Goal: Information Seeking & Learning: Understand process/instructions

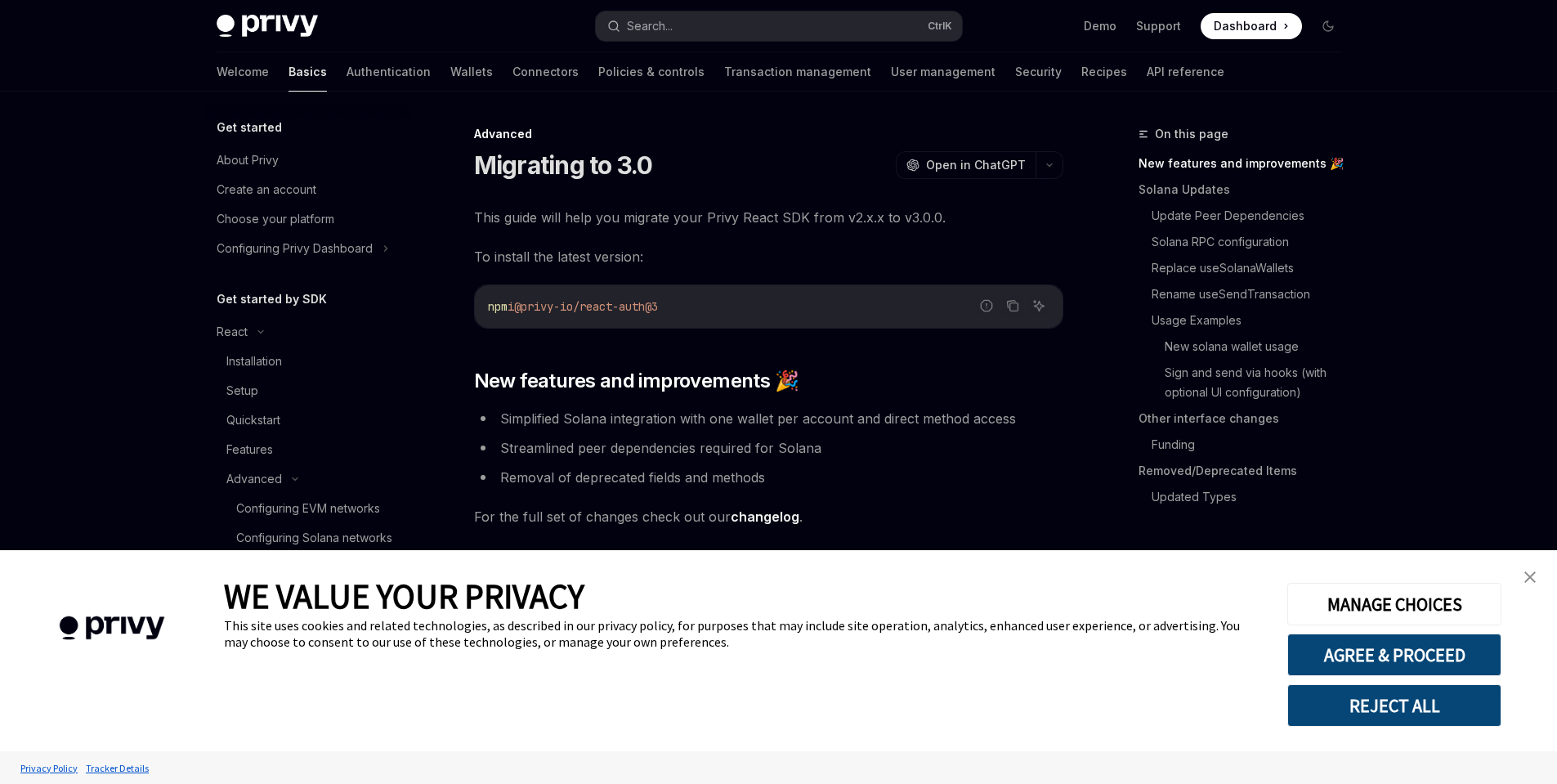
type textarea "*"
click at [1400, 712] on button "REJECT ALL" at bounding box center [1395, 705] width 214 height 42
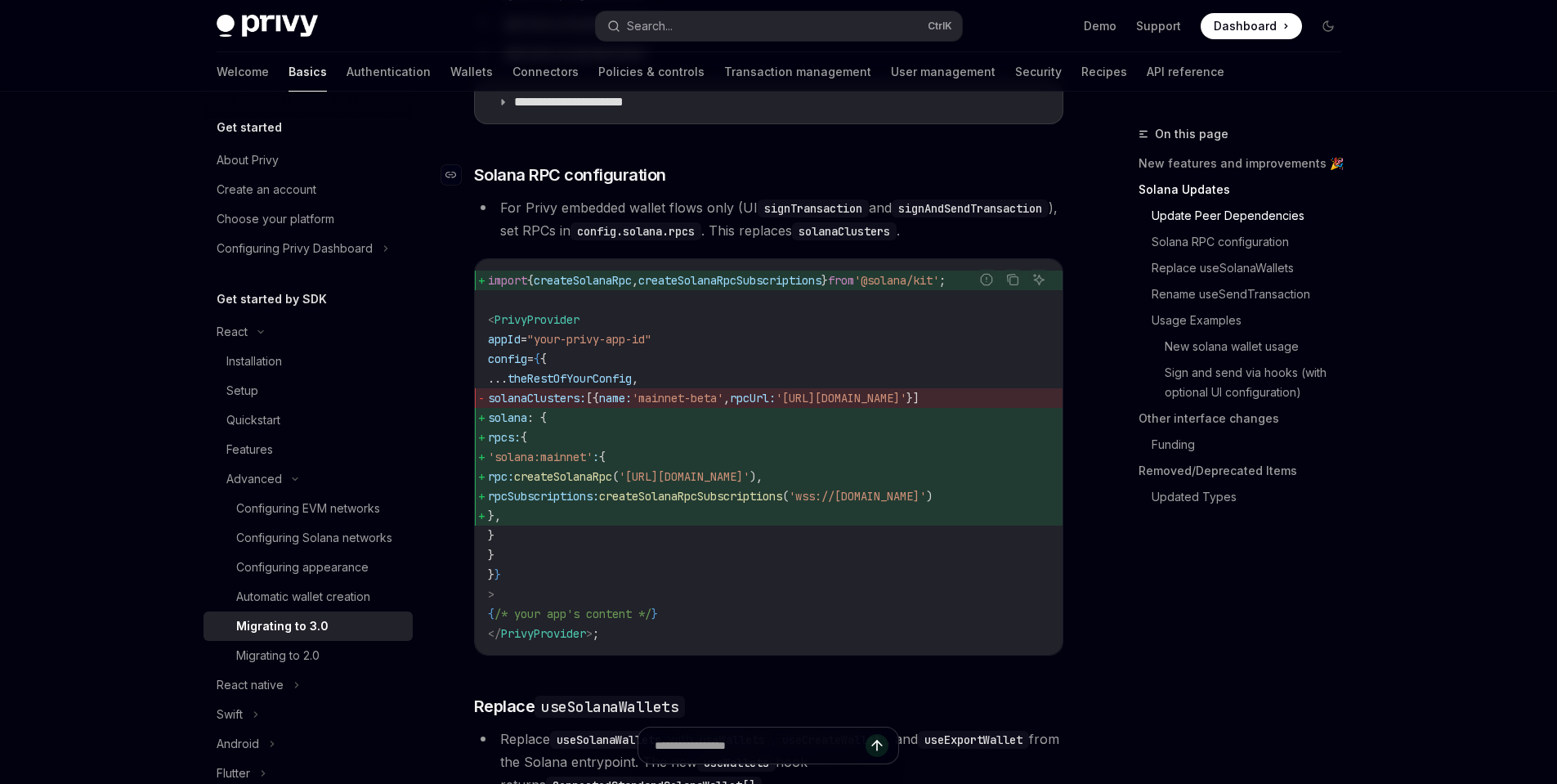
scroll to position [899, 0]
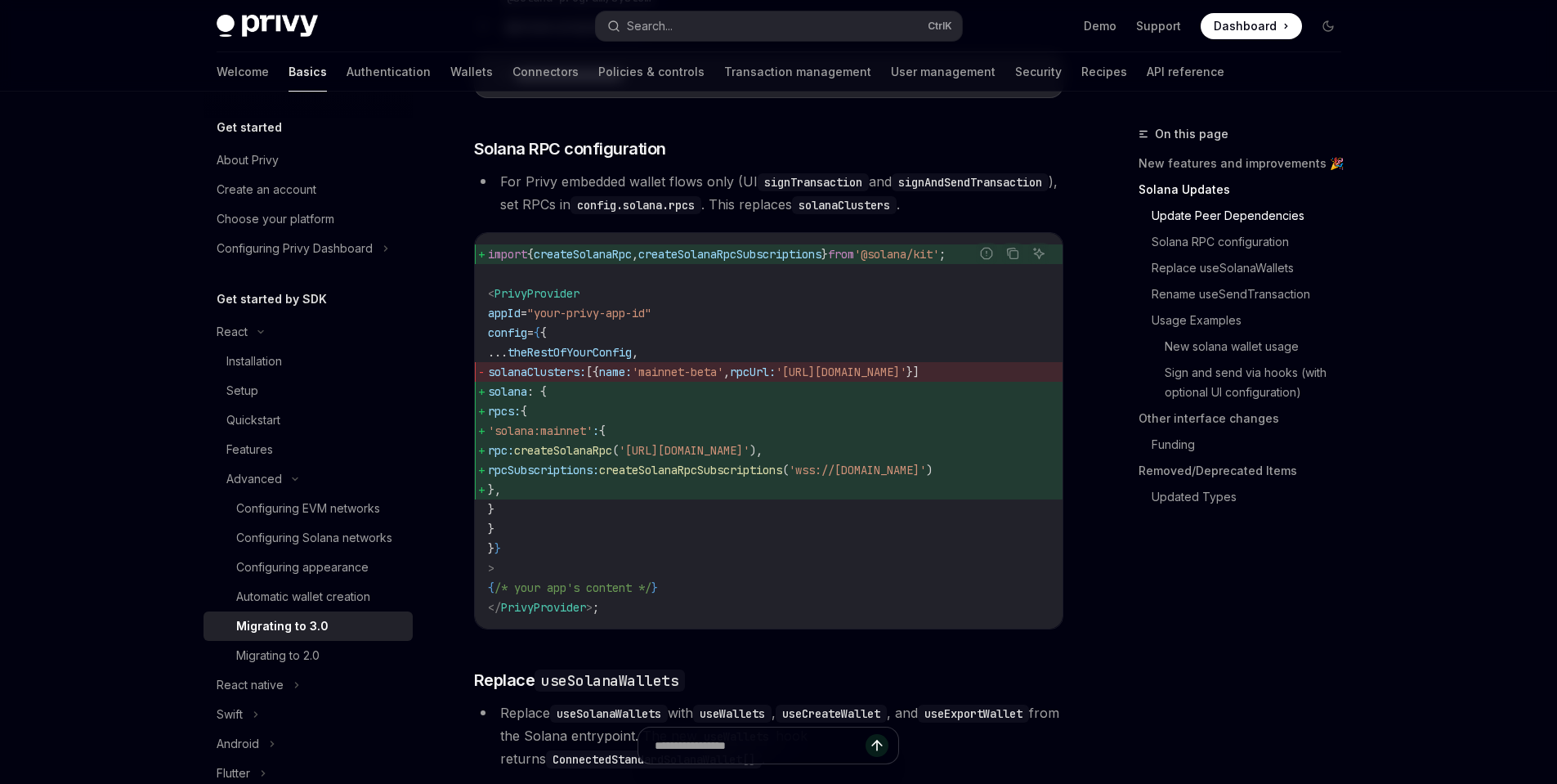
click at [568, 382] on span "solanaClusters: [{ name: 'mainnet-beta' , rpcUrl: '[URL][DOMAIN_NAME]' }]" at bounding box center [769, 371] width 561 height 20
copy span "solanaClusters"
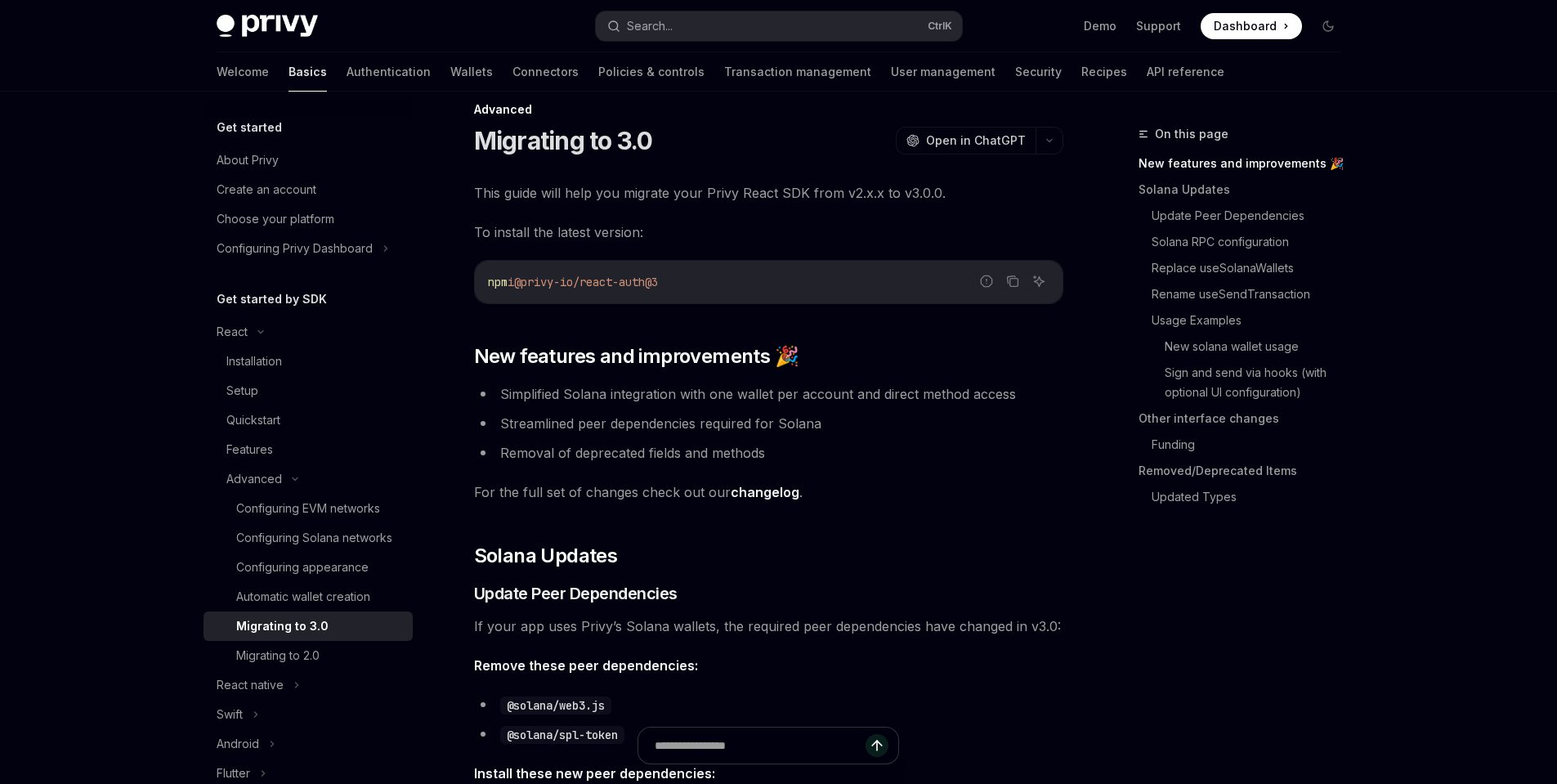
scroll to position [0, 0]
